Goal: Transaction & Acquisition: Purchase product/service

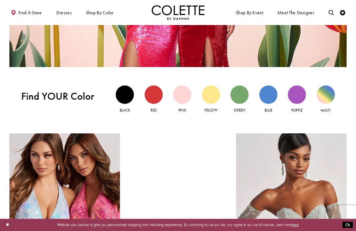
scroll to position [438, 0]
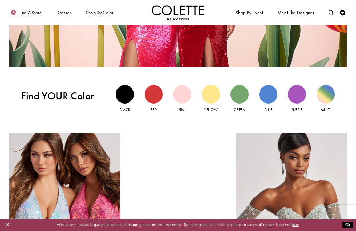
click at [242, 93] on div "Green view" at bounding box center [239, 94] width 18 height 18
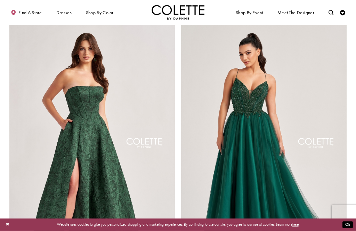
scroll to position [806, 0]
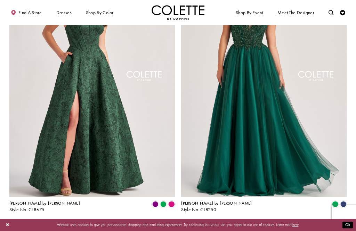
click at [196, 223] on span "Next" at bounding box center [194, 226] width 9 height 6
